Goal: Task Accomplishment & Management: Use online tool/utility

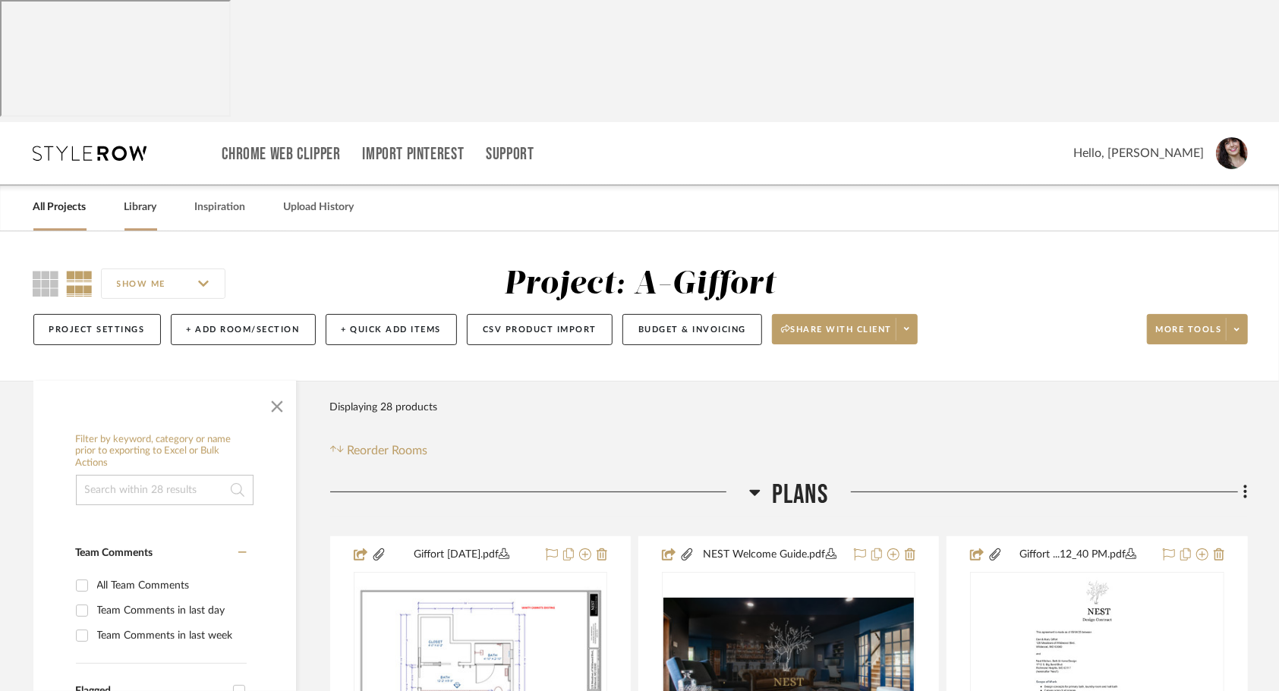
click at [143, 197] on link "Library" at bounding box center [140, 207] width 33 height 20
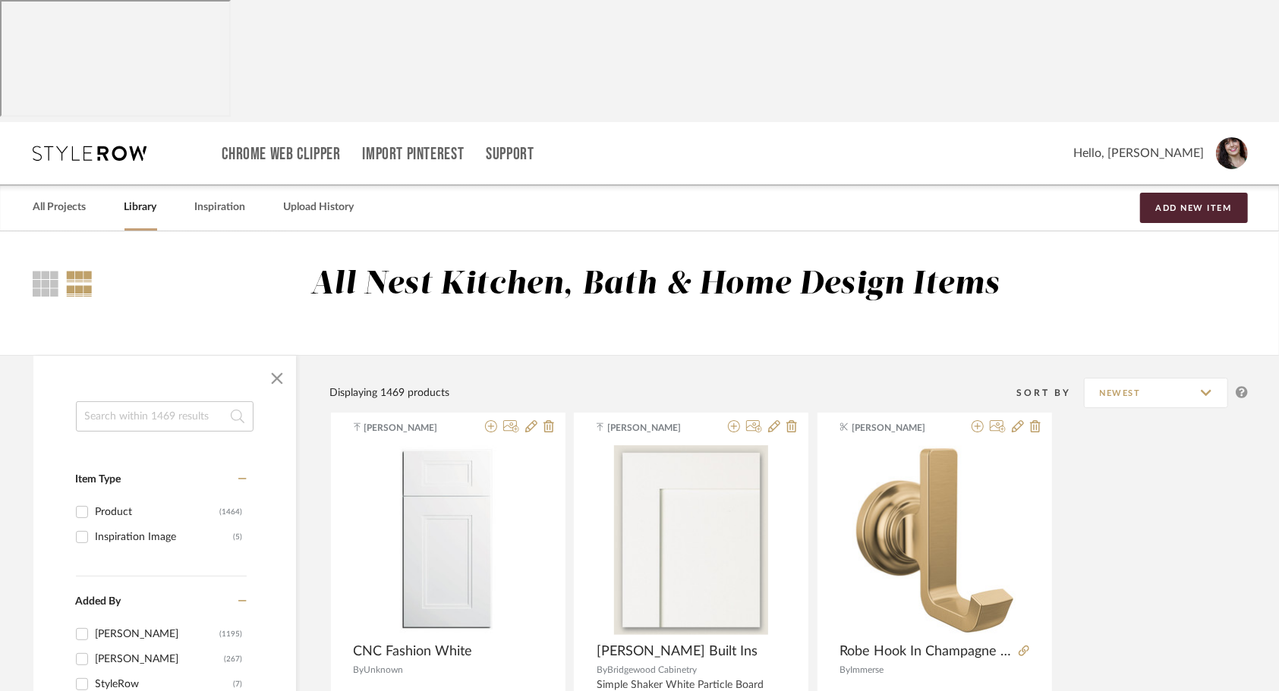
click at [155, 401] on input at bounding box center [165, 416] width 178 height 30
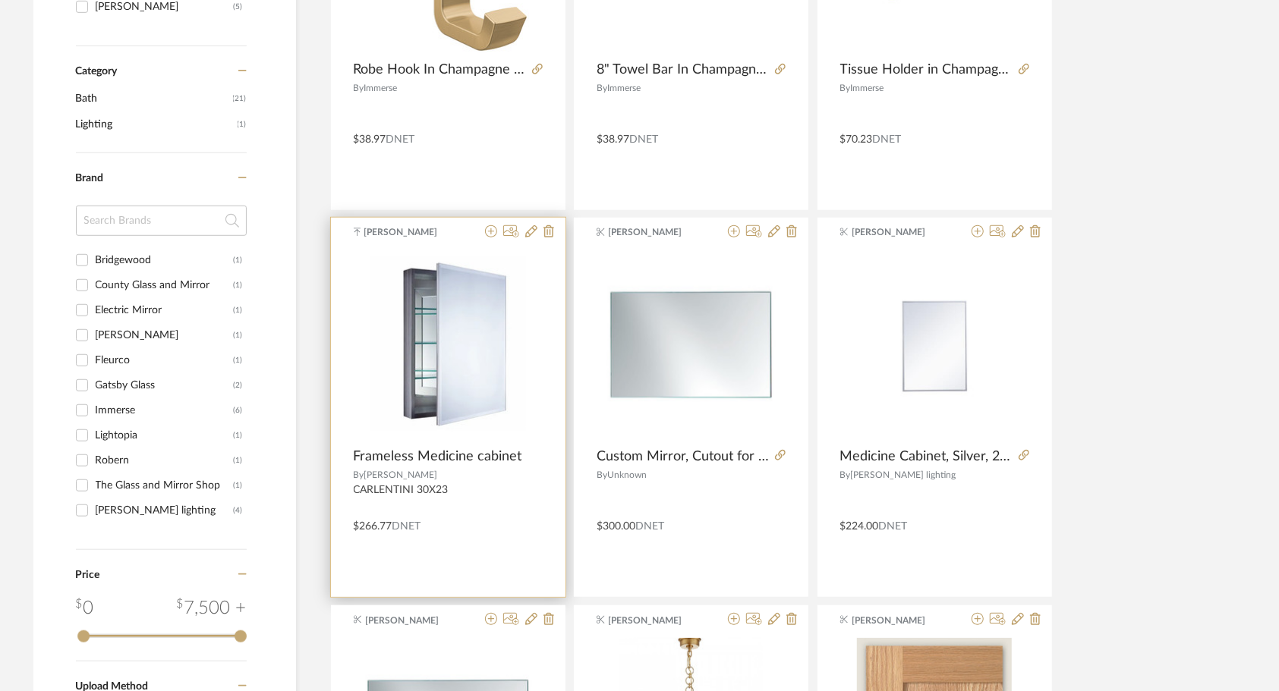
scroll to position [607, 0]
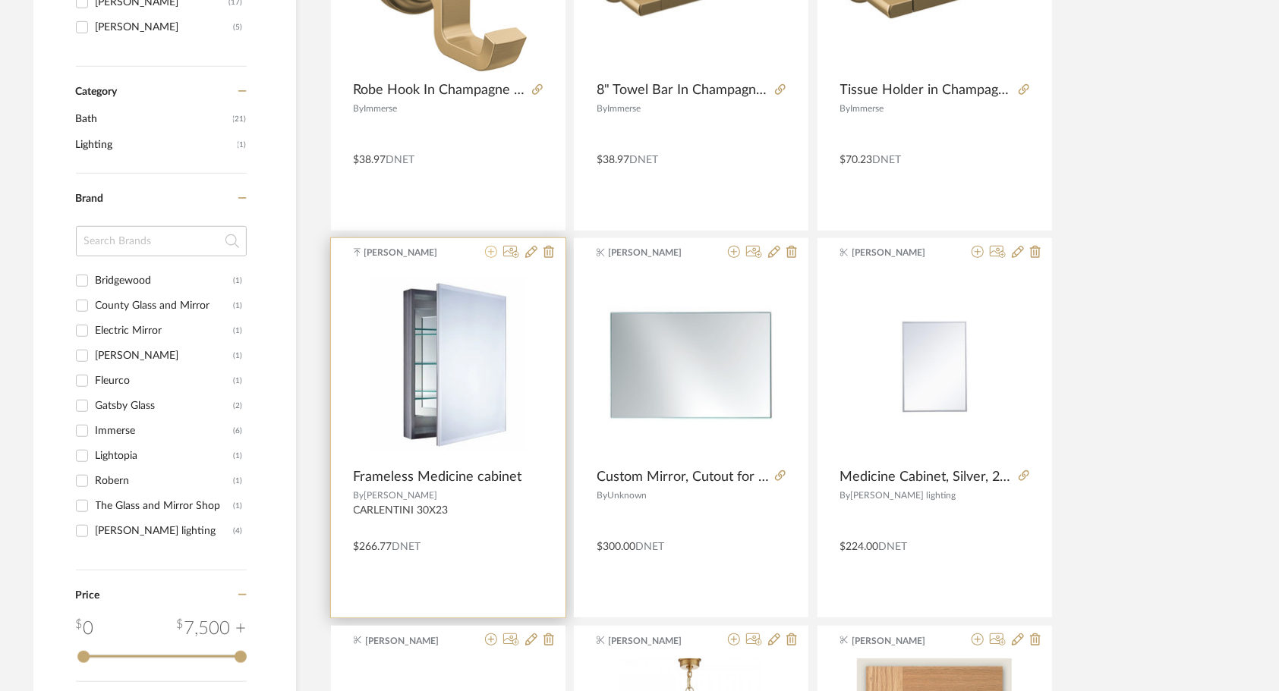
type input "med"
click at [491, 246] on icon at bounding box center [491, 252] width 12 height 12
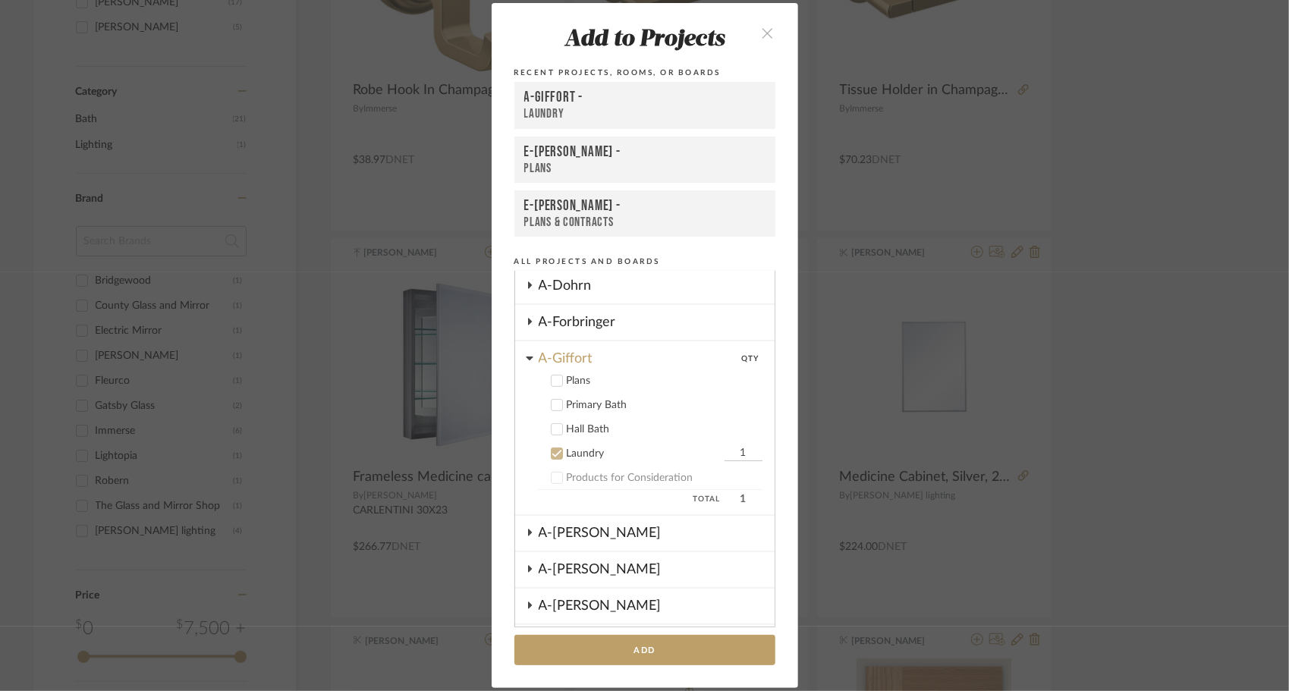
scroll to position [235, 0]
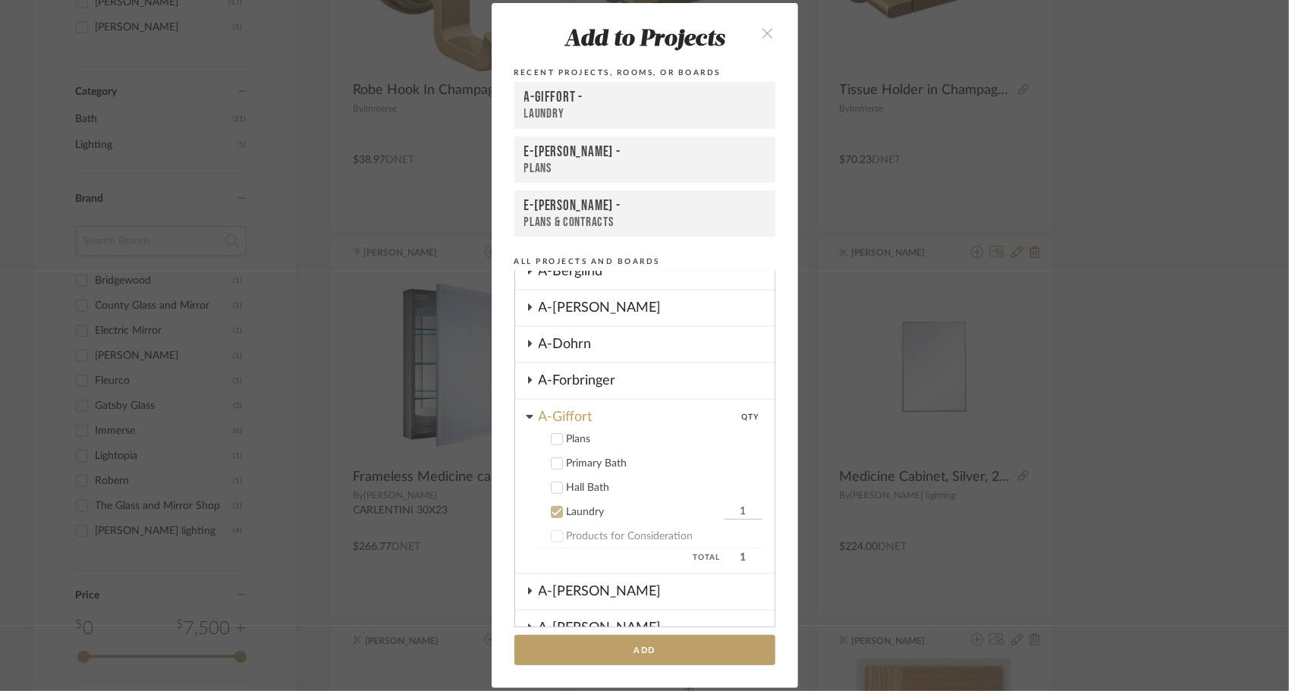
click at [552, 516] on icon at bounding box center [557, 512] width 11 height 11
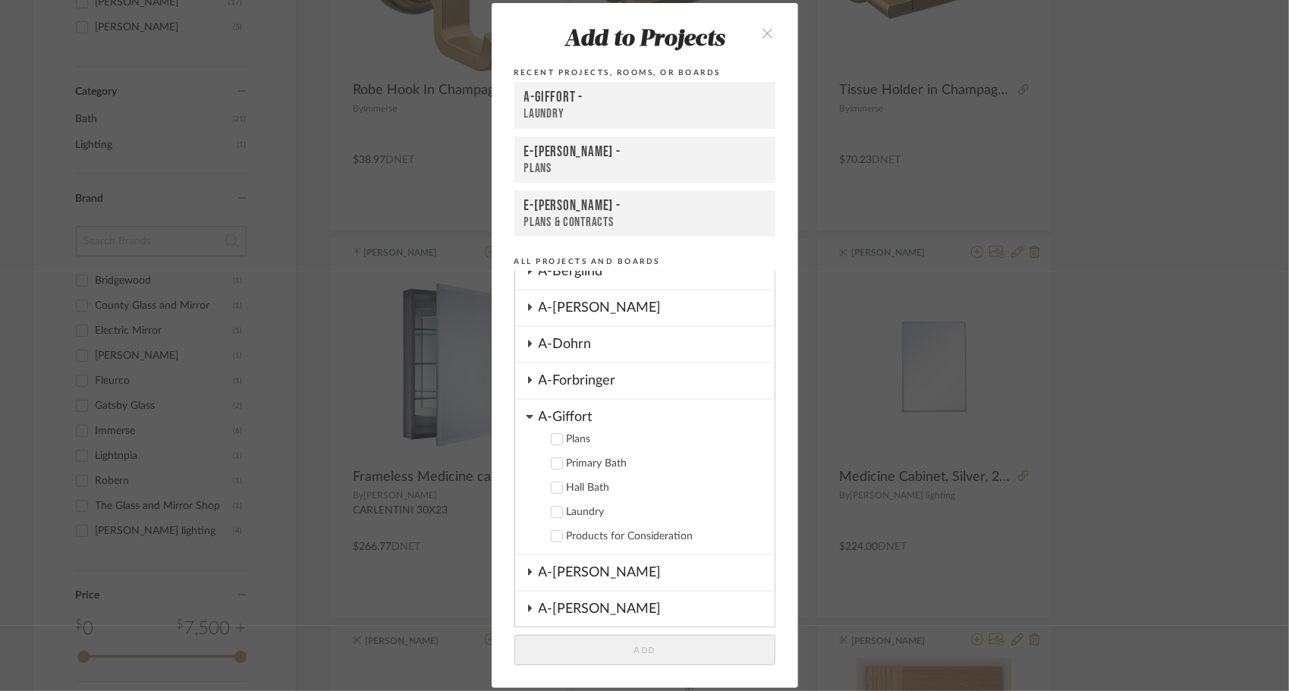
click at [553, 468] on icon at bounding box center [557, 463] width 11 height 11
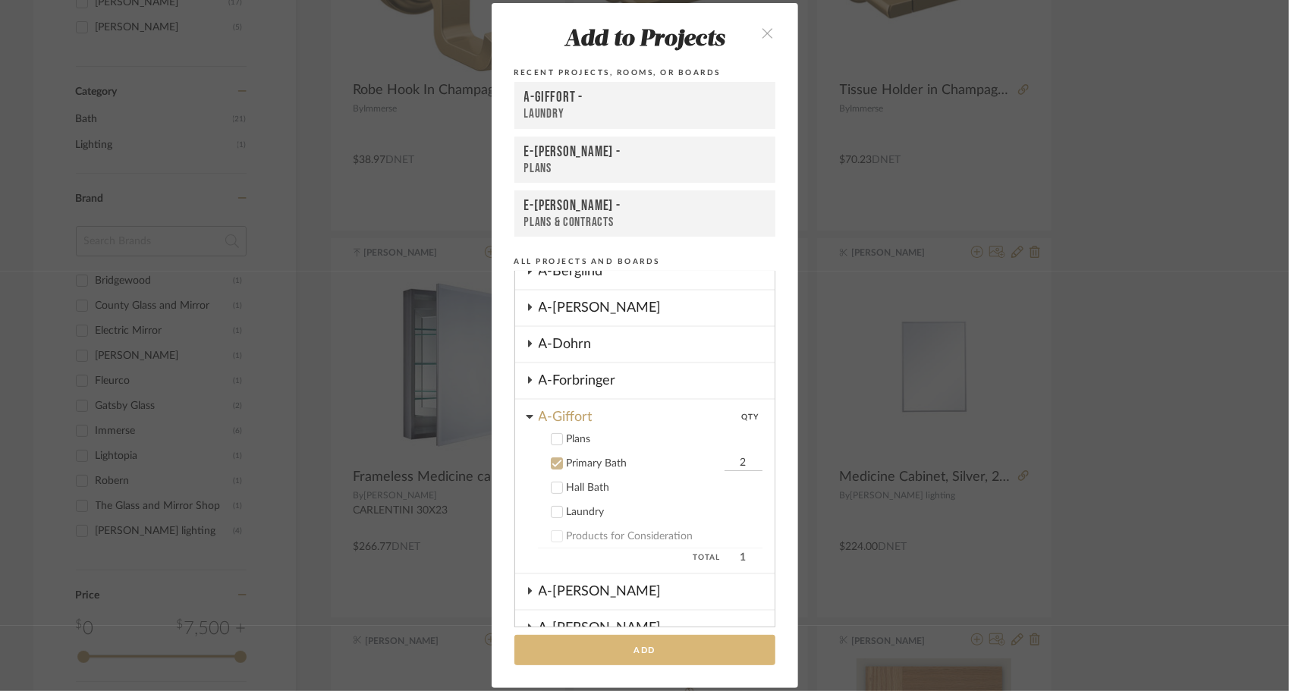
type input "2"
click at [589, 644] on button "Add" at bounding box center [645, 650] width 261 height 31
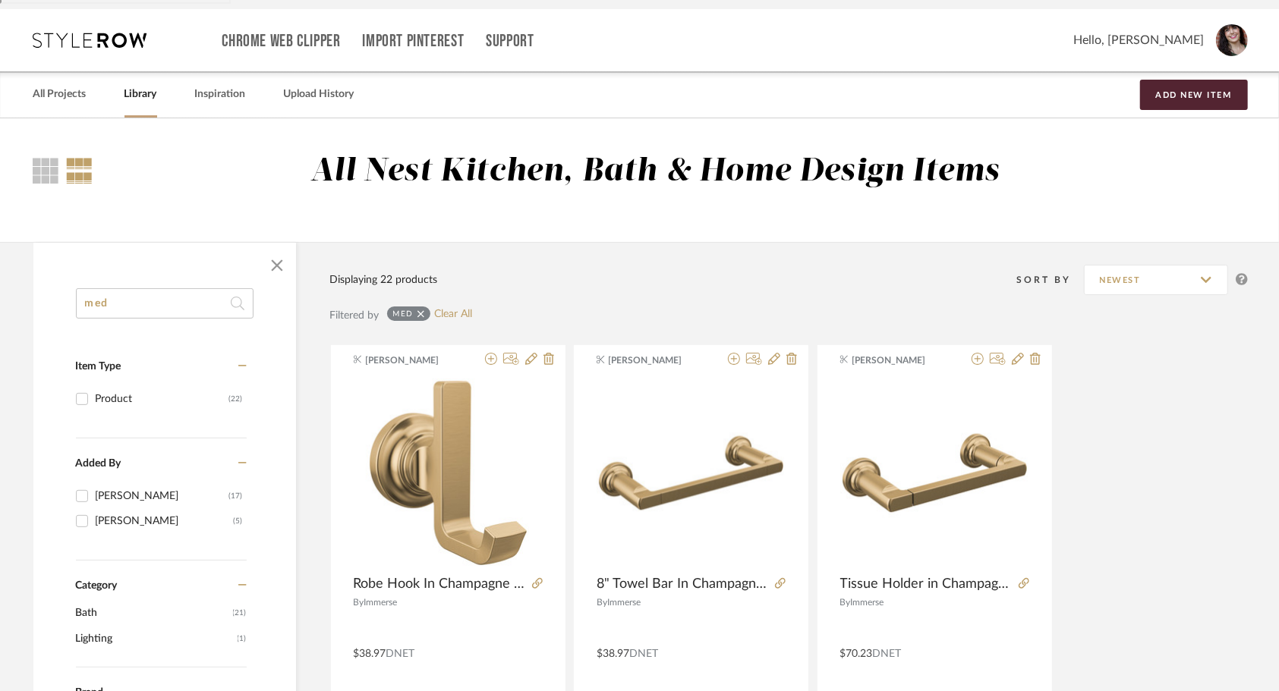
scroll to position [0, 0]
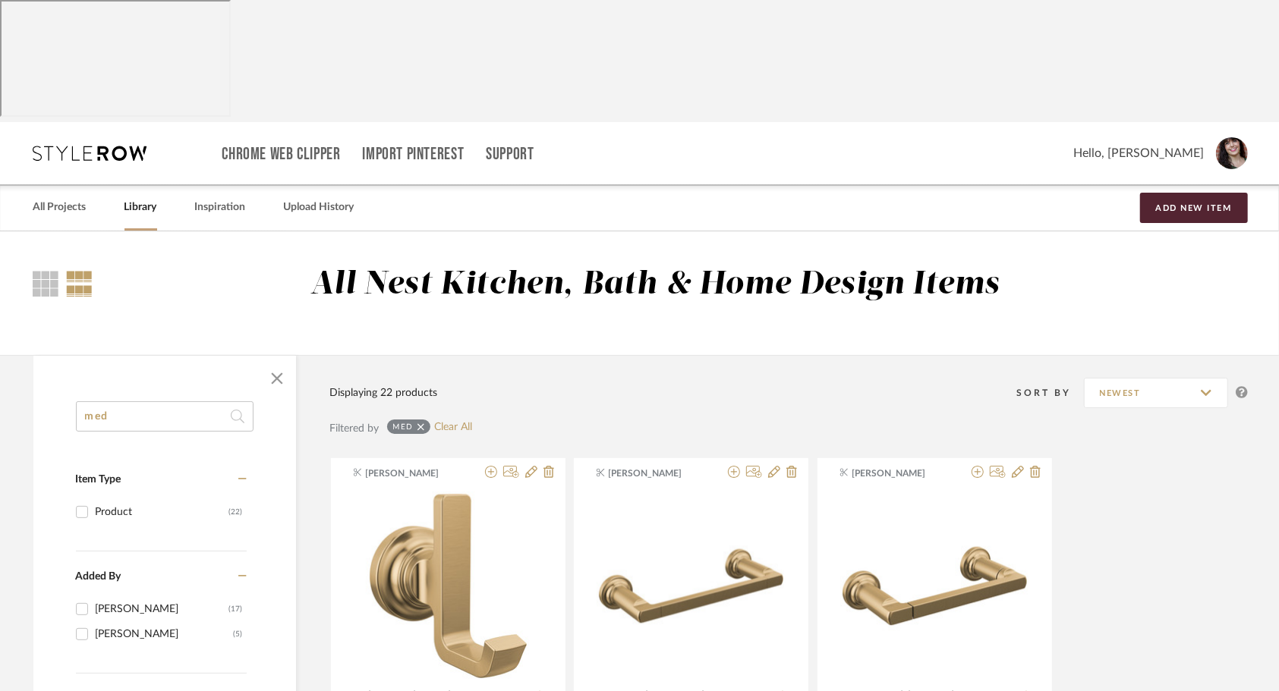
drag, startPoint x: 107, startPoint y: 299, endPoint x: -3, endPoint y: 299, distance: 110.1
click at [0, 299] on html "Chrome Web Clipper Import Pinterest Support All Projects Library Inspiration Up…" at bounding box center [639, 345] width 1279 height 691
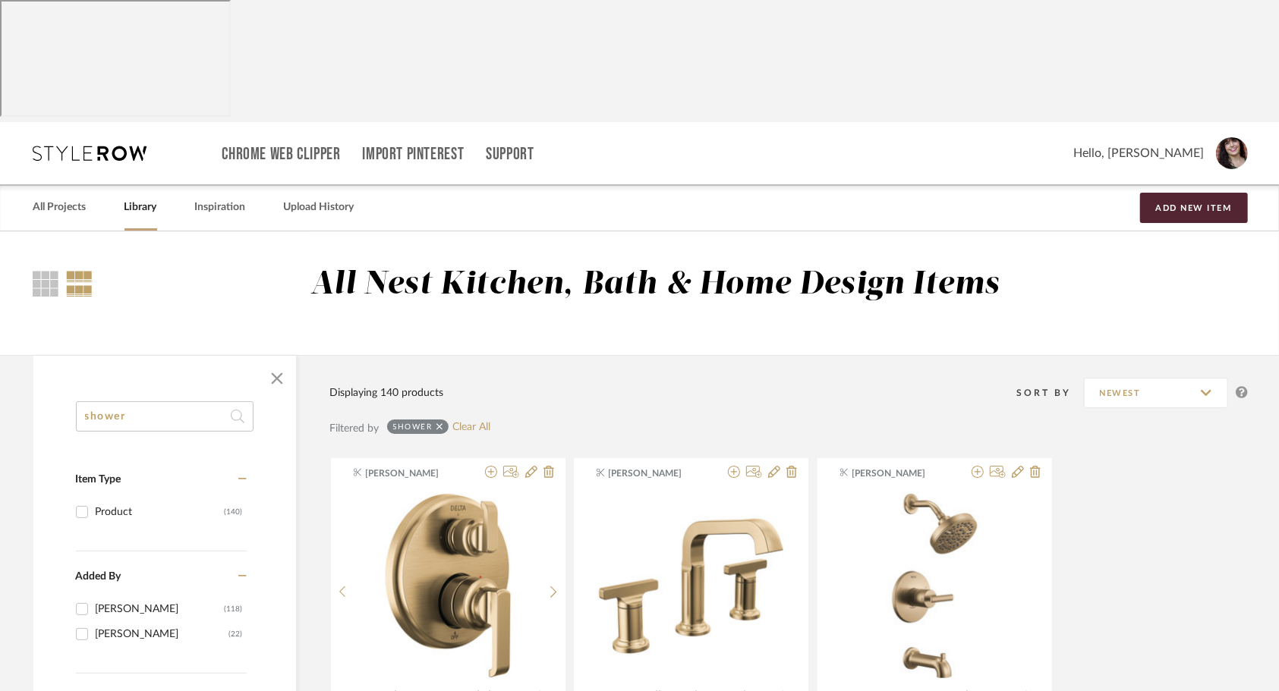
drag, startPoint x: 141, startPoint y: 295, endPoint x: -3, endPoint y: 273, distance: 145.9
click at [0, 273] on html "Chrome Web Clipper Import Pinterest Support All Projects Library Inspiration Up…" at bounding box center [639, 345] width 1279 height 691
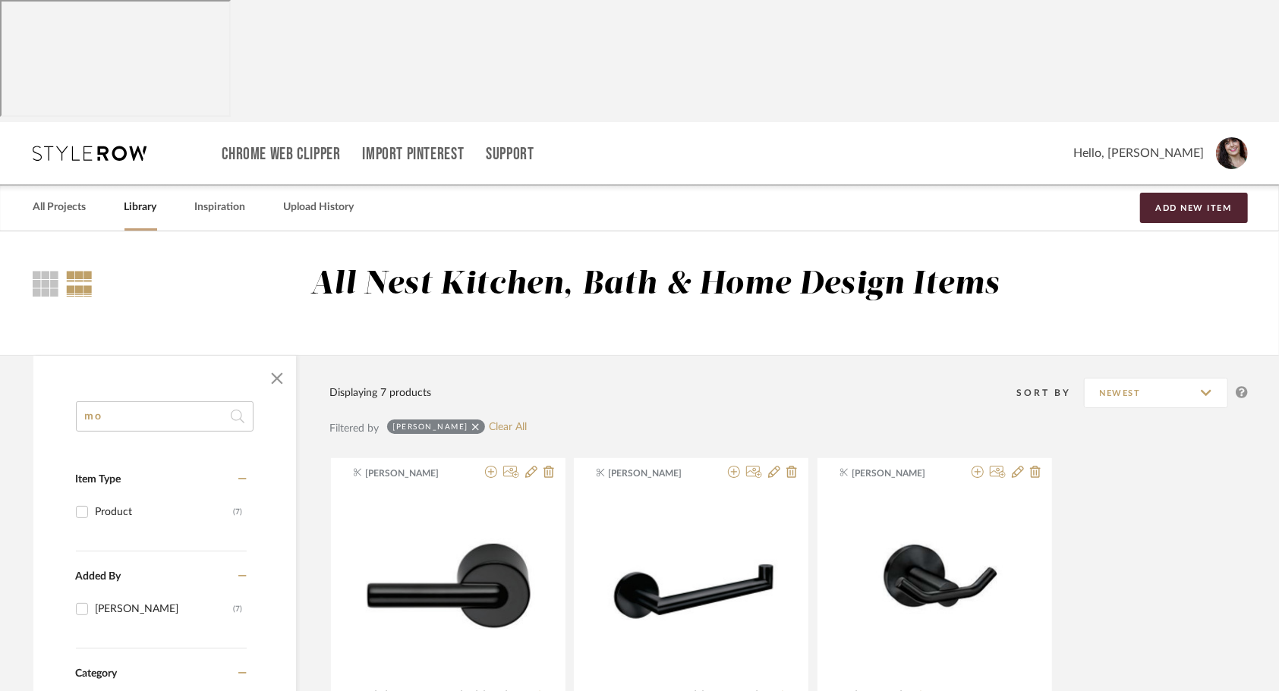
type input "m"
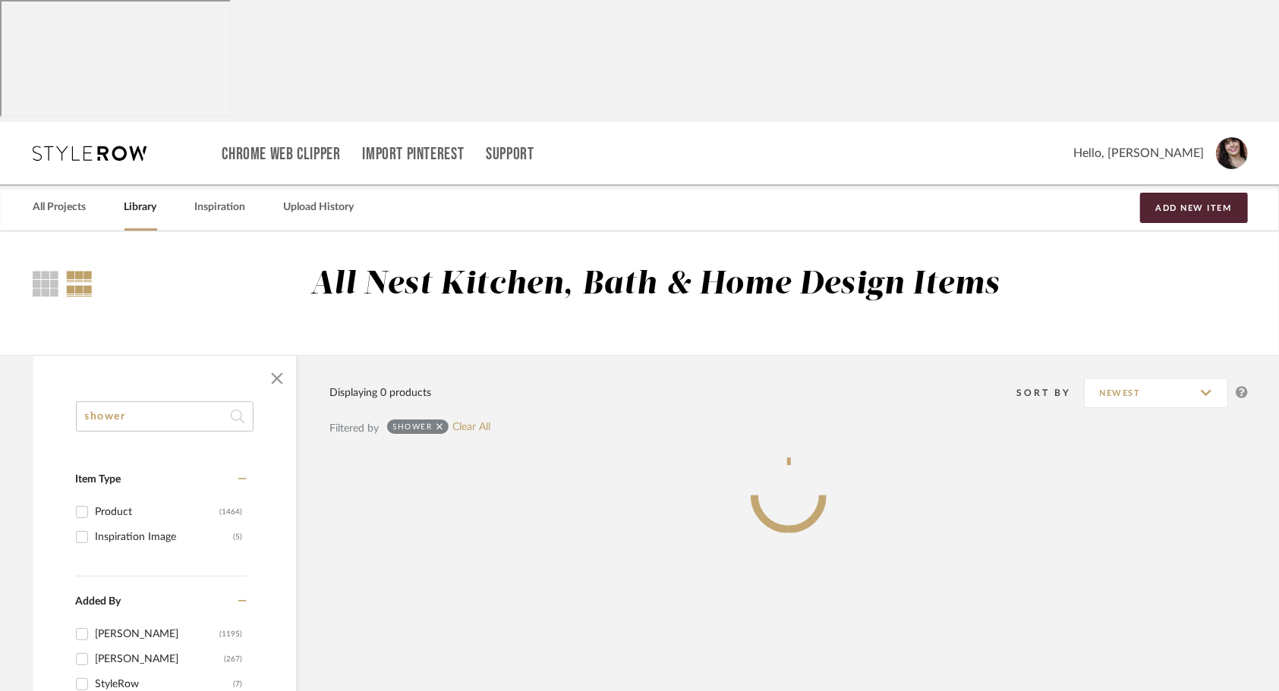
type input "shower"
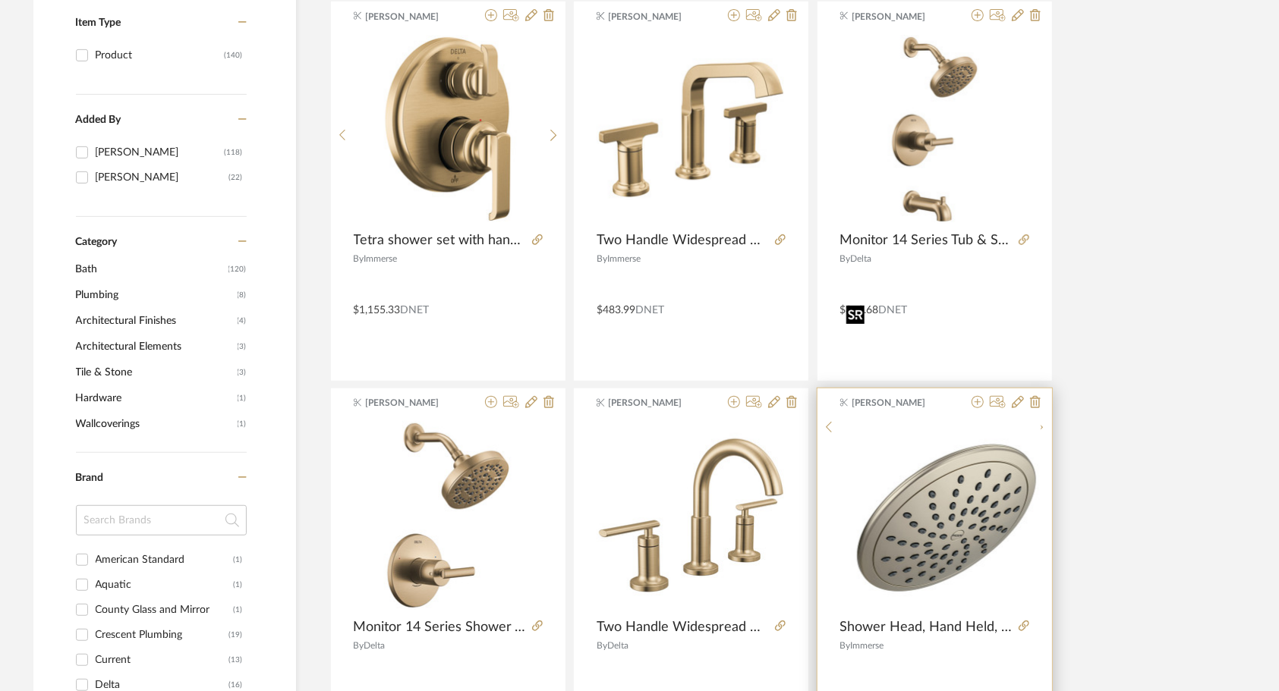
scroll to position [531, 0]
